Goal: Navigation & Orientation: Find specific page/section

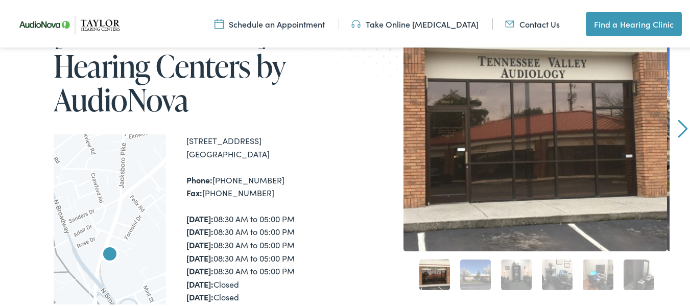
scroll to position [143, 0]
click at [111, 245] on div at bounding box center [110, 265] width 112 height 266
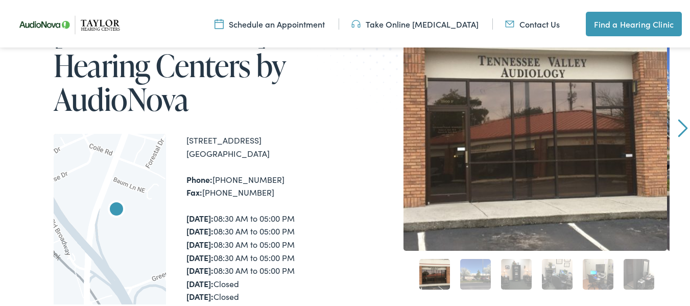
drag, startPoint x: 88, startPoint y: 247, endPoint x: 96, endPoint y: 215, distance: 33.2
click at [96, 215] on div at bounding box center [110, 265] width 112 height 266
click at [109, 197] on img "Taylor Hearing Centers by AudioNova" at bounding box center [116, 209] width 25 height 25
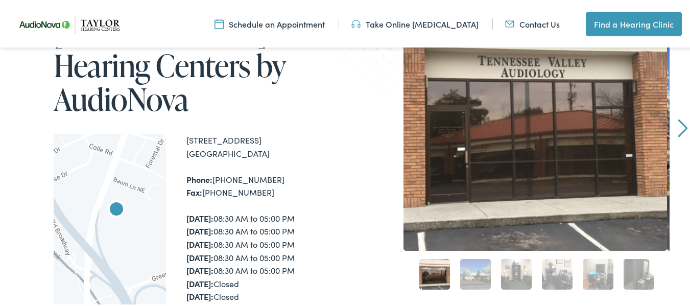
click at [109, 197] on img "Taylor Hearing Centers by AudioNova" at bounding box center [116, 209] width 25 height 25
drag, startPoint x: 109, startPoint y: 187, endPoint x: 489, endPoint y: 80, distance: 394.1
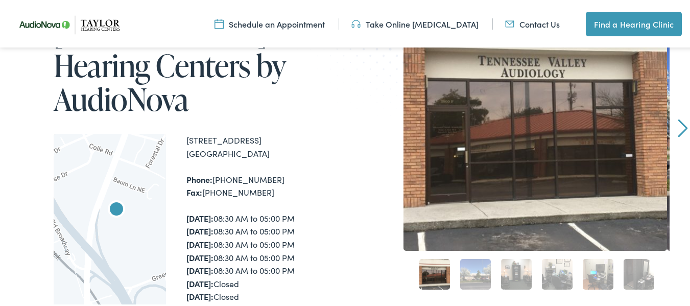
click at [489, 80] on div "Home / Locations / [PERSON_NAME] Hearing Centers – [GEOGRAPHIC_DATA] [PERSON_NA…" at bounding box center [349, 287] width 642 height 603
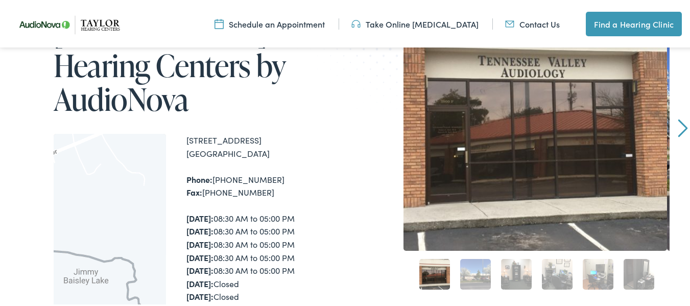
drag, startPoint x: 144, startPoint y: 169, endPoint x: 0, endPoint y: 249, distance: 165.0
click at [0, 249] on div "Home / Locations / [PERSON_NAME] Hearing Centers – [GEOGRAPHIC_DATA] [PERSON_NA…" at bounding box center [348, 287] width 697 height 705
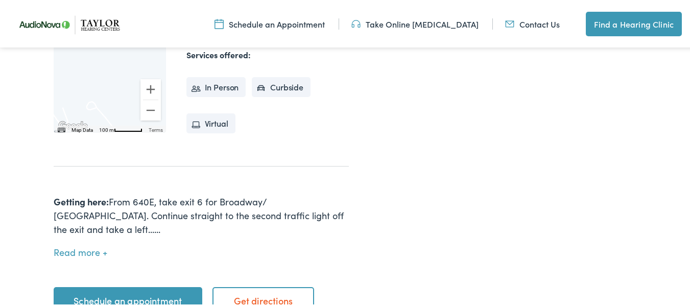
click at [285, 285] on link "Get directions" at bounding box center [263, 299] width 102 height 29
click at [80, 246] on button "Read more" at bounding box center [81, 251] width 54 height 11
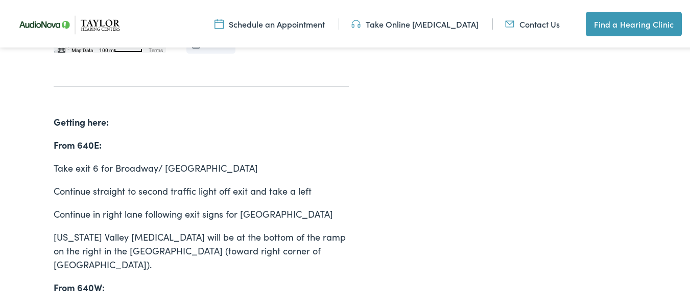
scroll to position [492, 0]
